Goal: Task Accomplishment & Management: Complete application form

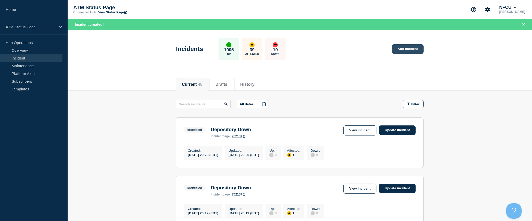
click at [413, 50] on link "Add incident" at bounding box center [408, 49] width 32 height 10
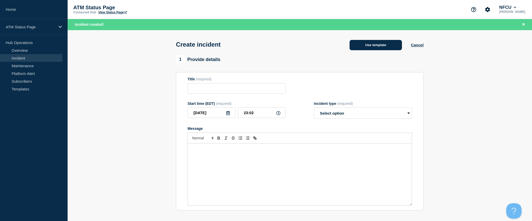
click at [395, 45] on button "Use template" at bounding box center [376, 45] width 52 height 10
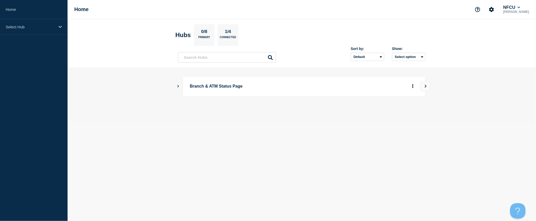
click at [179, 86] on icon "Show Connected Hubs" at bounding box center [177, 86] width 3 height 3
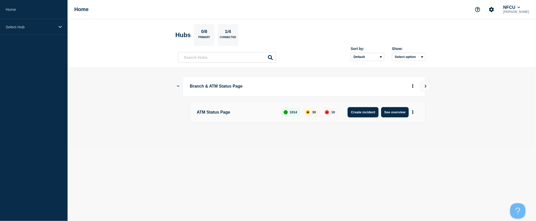
click at [364, 112] on button "Create incident" at bounding box center [363, 112] width 31 height 10
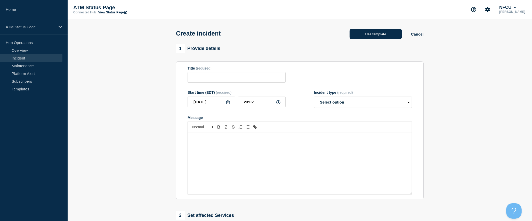
click at [388, 36] on button "Use template" at bounding box center [376, 34] width 52 height 10
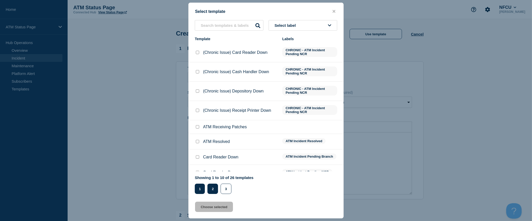
click at [211, 187] on button "2" at bounding box center [212, 189] width 11 height 10
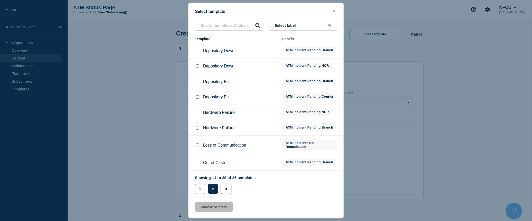
click at [198, 52] on input "Depository Down checkbox" at bounding box center [197, 50] width 3 height 3
checkbox input "true"
click at [225, 207] on button "Choose selected" at bounding box center [214, 207] width 38 height 10
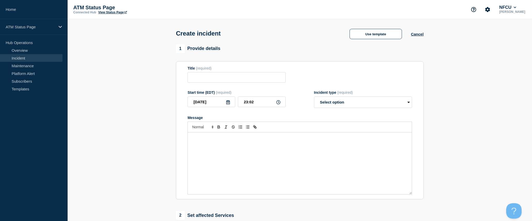
type input "Depository Down"
select select "identified"
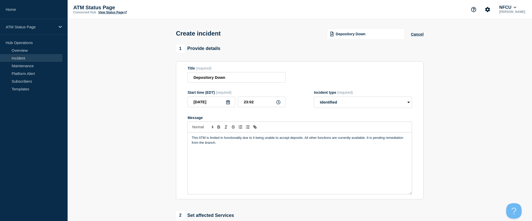
scroll to position [115, 0]
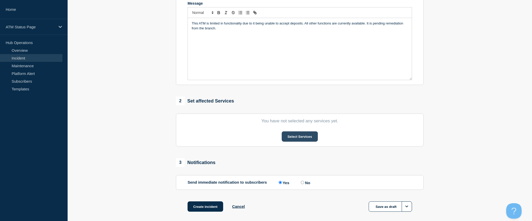
click at [300, 138] on button "Select Services" at bounding box center [300, 137] width 36 height 10
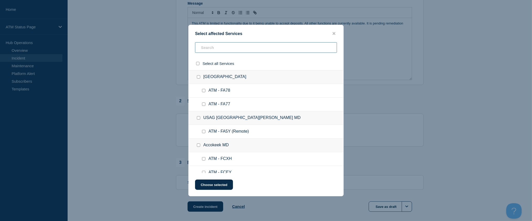
click at [291, 48] on input "text" at bounding box center [266, 47] width 142 height 11
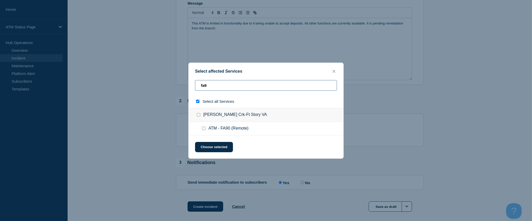
type input "fa9n"
checkbox input "true"
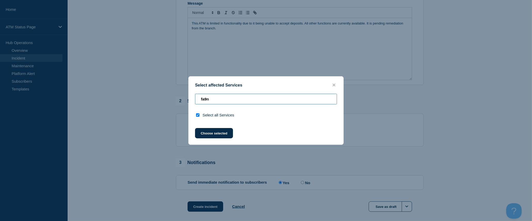
type input "fa9"
checkbox input "false"
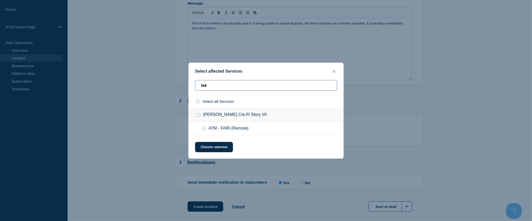
type input "fa9m"
checkbox input "true"
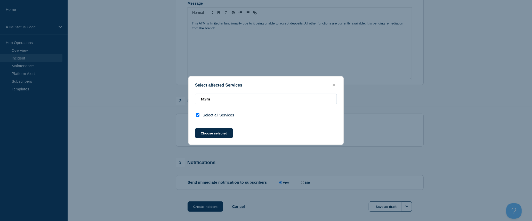
type input "fa9"
checkbox input "false"
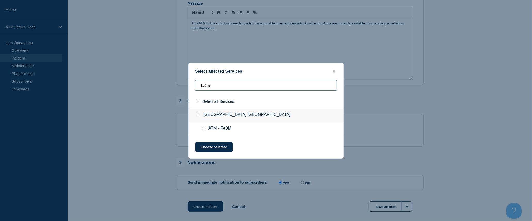
type input "fa0m"
click at [198, 101] on input "select all checkbox" at bounding box center [197, 101] width 3 height 3
checkbox input "true"
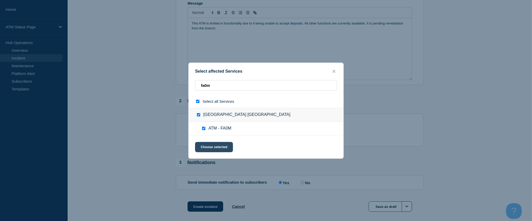
click at [213, 148] on button "Choose selected" at bounding box center [214, 147] width 38 height 10
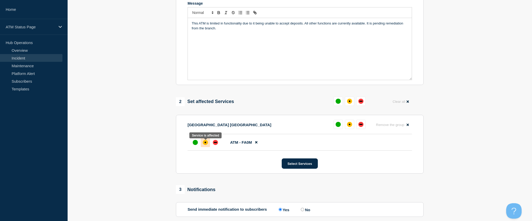
click at [206, 145] on div "affected" at bounding box center [205, 142] width 5 height 5
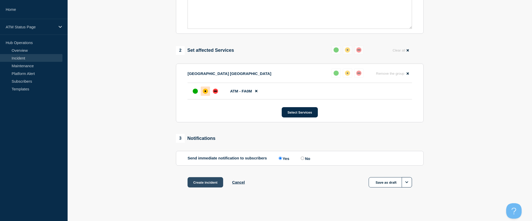
click at [207, 184] on button "Create incident" at bounding box center [206, 183] width 36 height 10
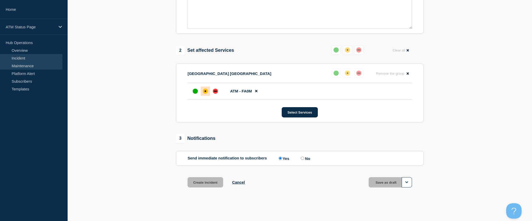
scroll to position [0, 0]
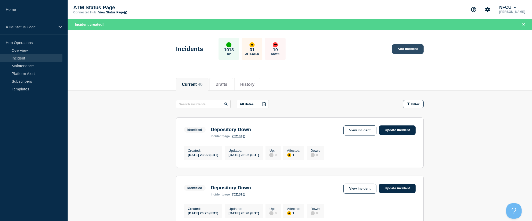
click at [411, 51] on link "Add incident" at bounding box center [408, 49] width 32 height 10
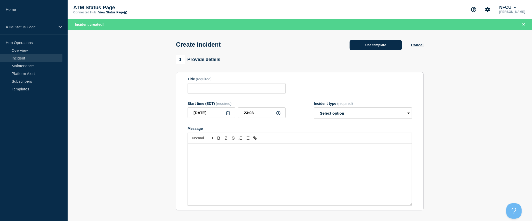
click at [388, 48] on button "Use template" at bounding box center [376, 45] width 52 height 10
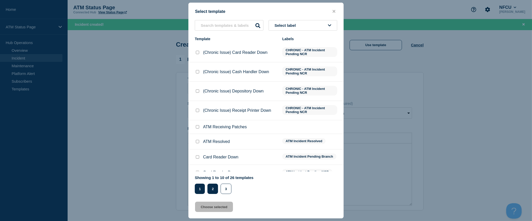
click at [214, 190] on button "2" at bounding box center [212, 189] width 11 height 10
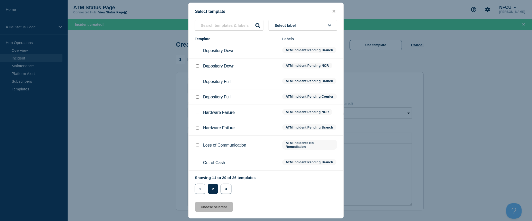
click at [197, 52] on input "Depository Down checkbox" at bounding box center [197, 50] width 3 height 3
checkbox input "true"
click at [215, 205] on button "Choose selected" at bounding box center [214, 207] width 38 height 10
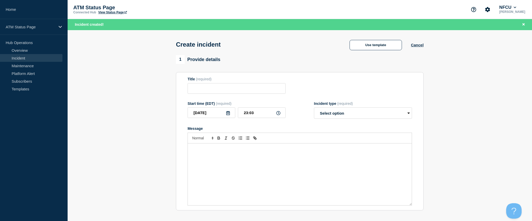
type input "Depository Down"
select select "identified"
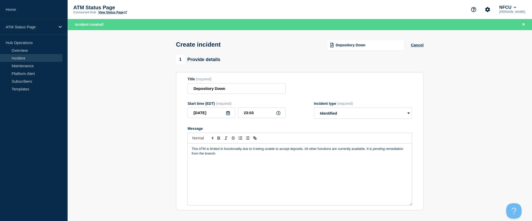
scroll to position [57, 0]
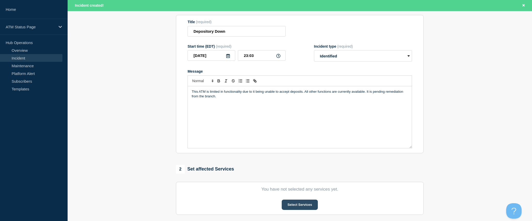
click at [301, 207] on button "Select Services" at bounding box center [300, 205] width 36 height 10
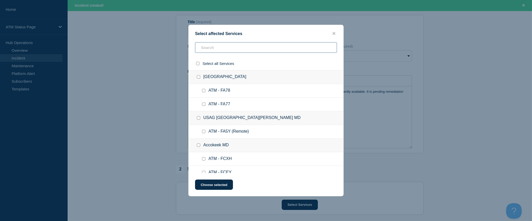
click at [261, 49] on input "text" at bounding box center [266, 47] width 142 height 11
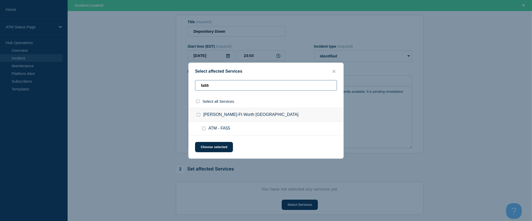
type input "fa55"
click at [198, 103] on input "select all checkbox" at bounding box center [197, 101] width 3 height 3
checkbox input "true"
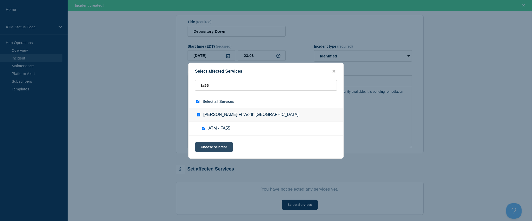
click at [224, 151] on button "Choose selected" at bounding box center [214, 147] width 38 height 10
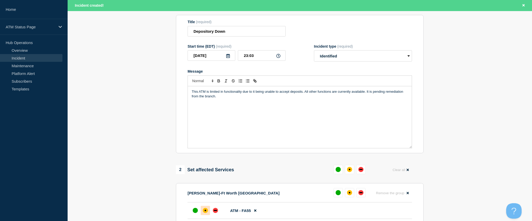
click at [208, 212] on div "affected" at bounding box center [205, 210] width 5 height 5
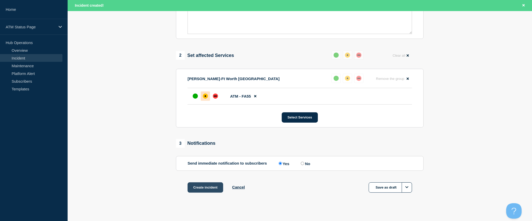
click at [212, 193] on button "Create incident" at bounding box center [206, 188] width 36 height 10
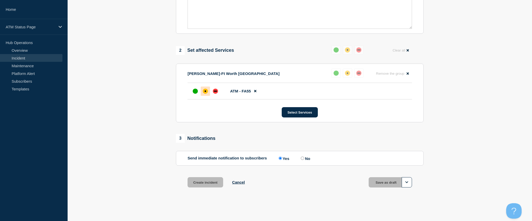
scroll to position [161, 0]
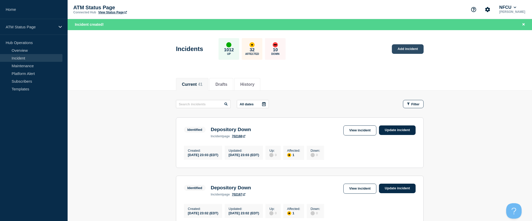
click at [406, 46] on link "Add incident" at bounding box center [408, 49] width 32 height 10
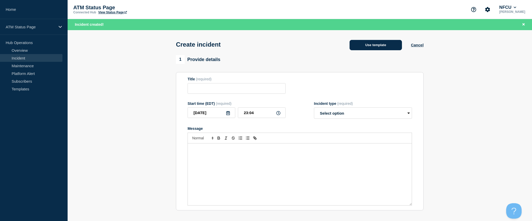
click at [385, 48] on button "Use template" at bounding box center [376, 45] width 52 height 10
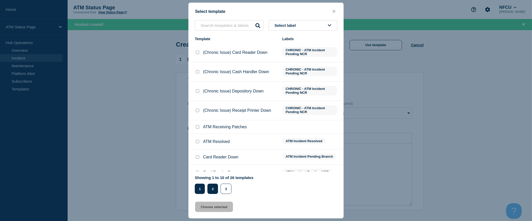
click at [215, 188] on button "2" at bounding box center [212, 189] width 11 height 10
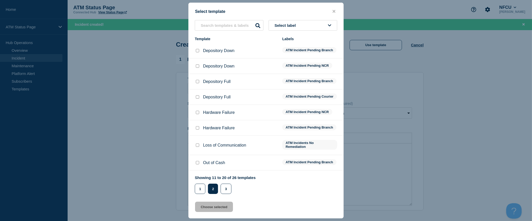
scroll to position [35, 0]
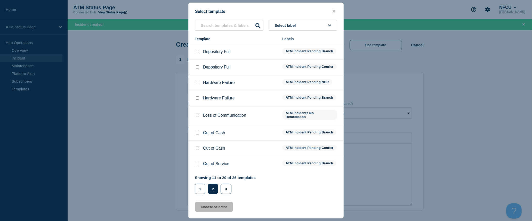
click at [197, 149] on input "Out of Cash checkbox" at bounding box center [197, 148] width 3 height 3
checkbox input "true"
click at [199, 132] on input "Out of Cash checkbox" at bounding box center [197, 132] width 3 height 3
checkbox input "true"
checkbox input "false"
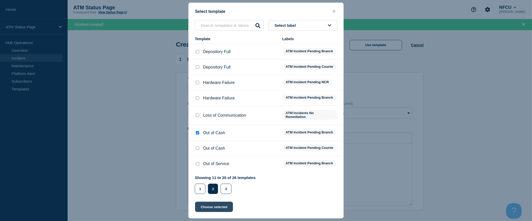
click at [226, 212] on button "Choose selected" at bounding box center [214, 207] width 38 height 10
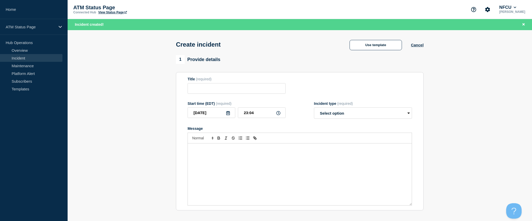
type input "Out of Cash"
select select "identified"
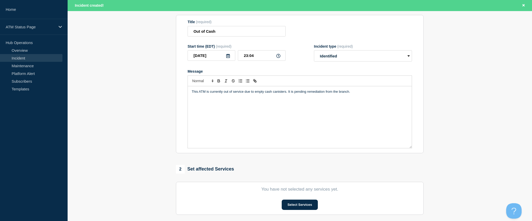
scroll to position [115, 0]
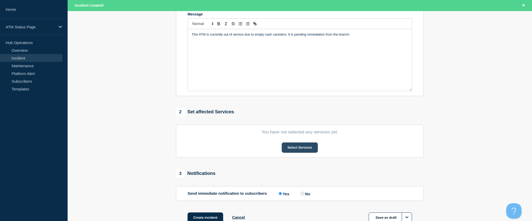
click at [291, 151] on button "Select Services" at bounding box center [300, 148] width 36 height 10
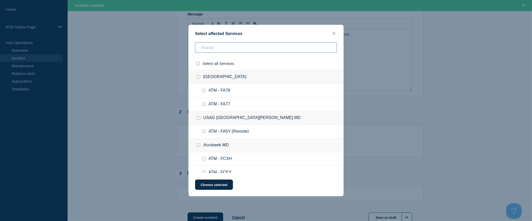
click at [259, 48] on input "text" at bounding box center [266, 47] width 142 height 11
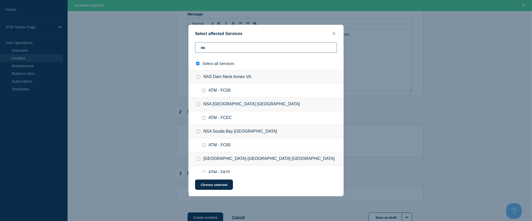
type input "ecm"
checkbox input "true"
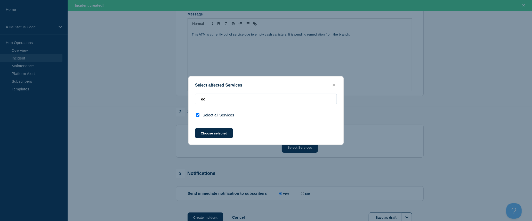
type input "e"
checkbox input "false"
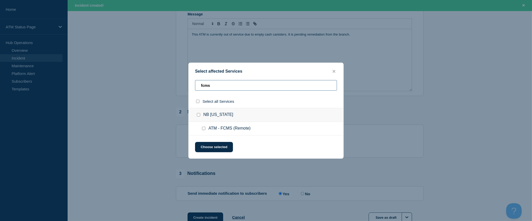
type input "fcms"
click at [197, 102] on input "select all checkbox" at bounding box center [197, 101] width 3 height 3
checkbox input "true"
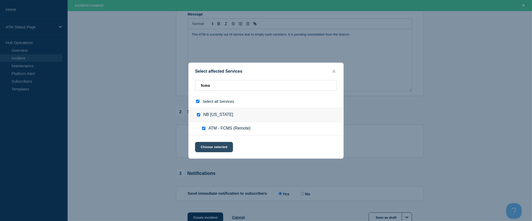
click at [218, 147] on button "Choose selected" at bounding box center [214, 147] width 38 height 10
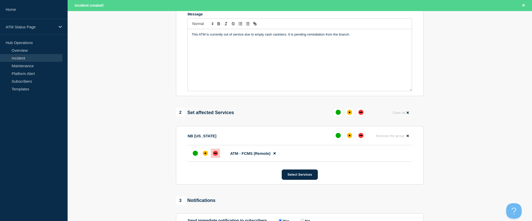
click at [217, 154] on div "down" at bounding box center [215, 153] width 5 height 5
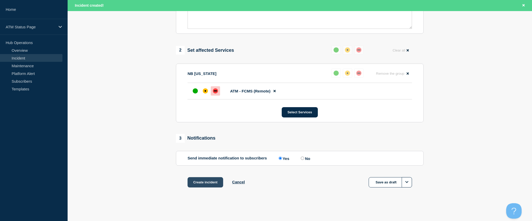
click at [212, 179] on button "Create incident" at bounding box center [206, 183] width 36 height 10
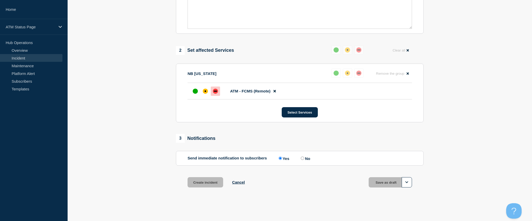
scroll to position [168, 0]
